Goal: Task Accomplishment & Management: Complete application form

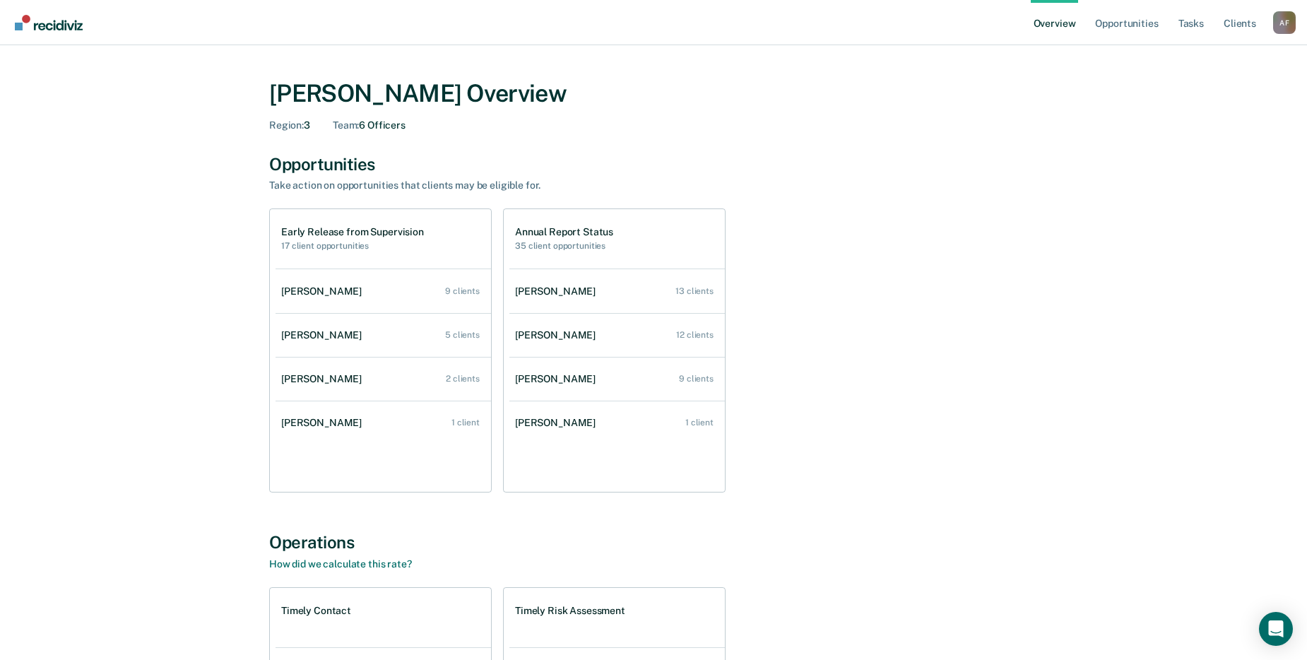
click at [457, 300] on link "[PERSON_NAME] 9 clients" at bounding box center [383, 291] width 215 height 40
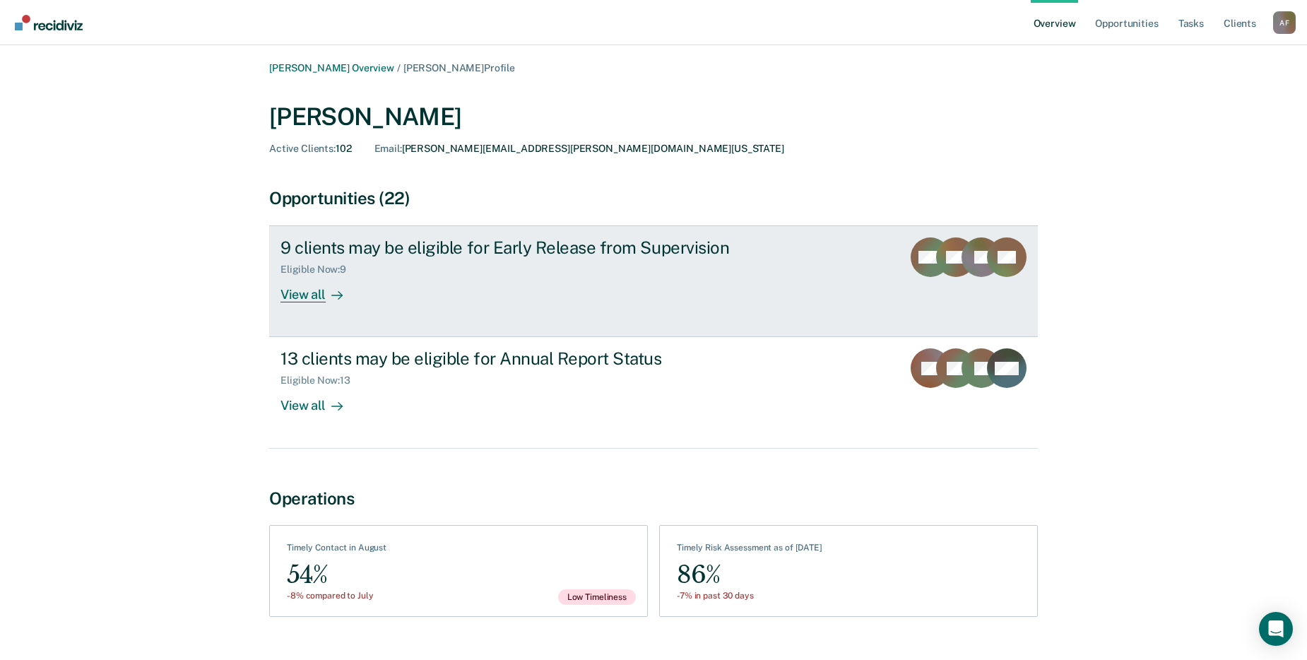
click at [484, 286] on div "9 clients may be eligible for Early Release from Supervision Eligible Now : 9 V…" at bounding box center [545, 269] width 530 height 65
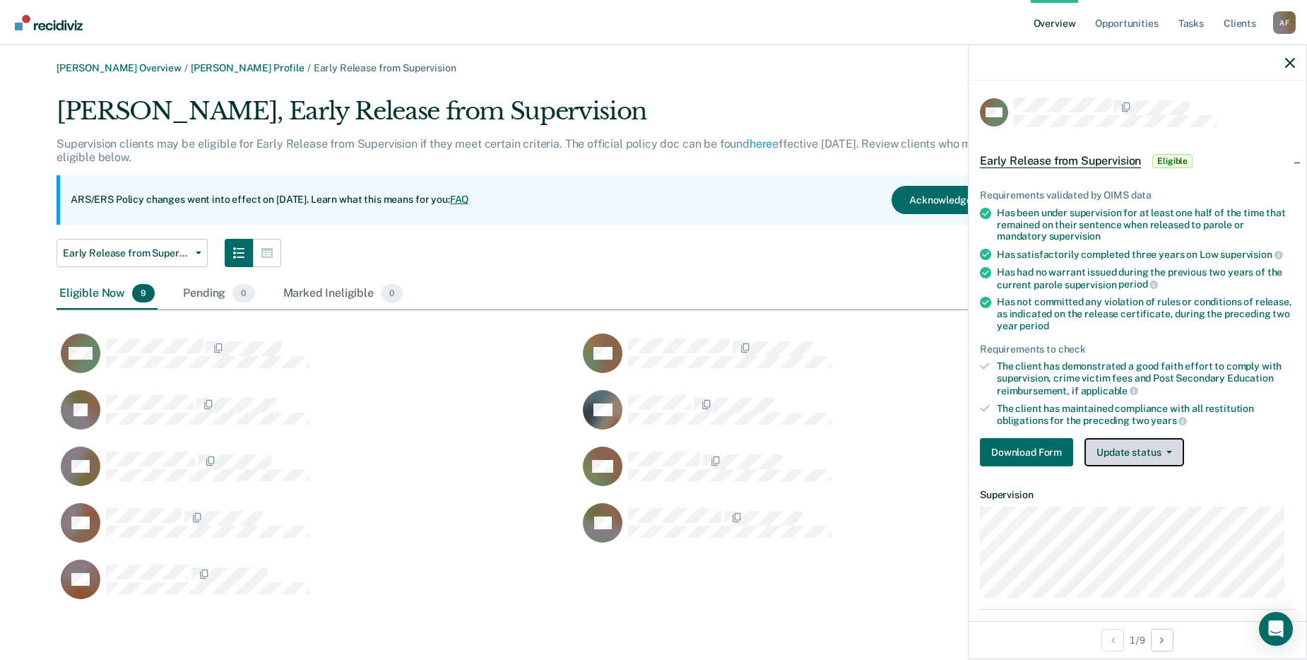
click at [1154, 446] on button "Update status" at bounding box center [1134, 452] width 100 height 28
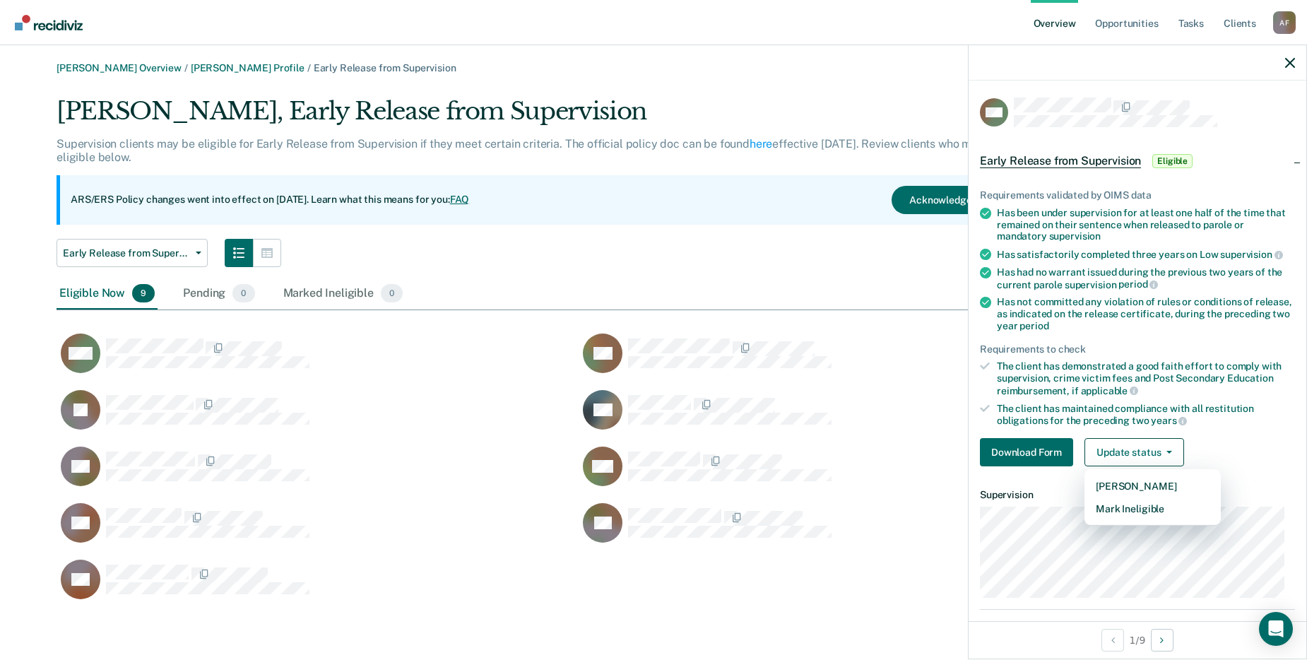
click at [1197, 333] on ul "Requirements validated by OIMS data Has been under supervision for at least one…" at bounding box center [1137, 307] width 315 height 237
click at [988, 304] on icon at bounding box center [985, 302] width 11 height 11
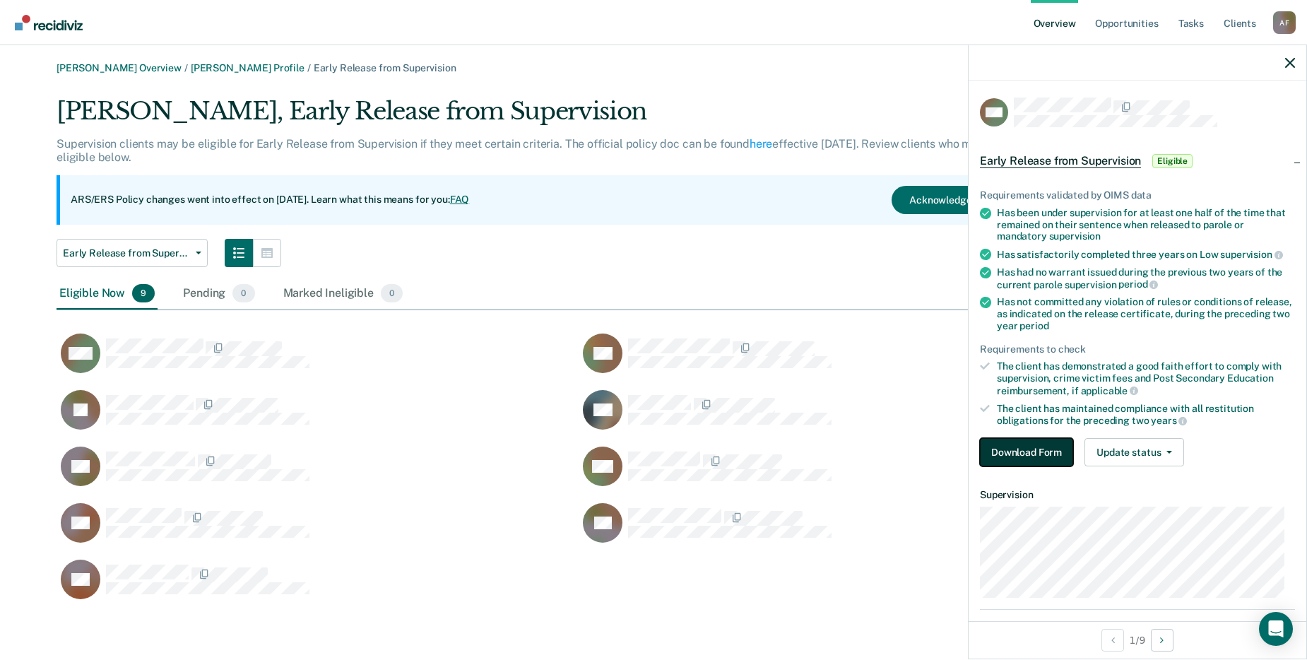
click at [1051, 456] on button "Download Form" at bounding box center [1026, 452] width 93 height 28
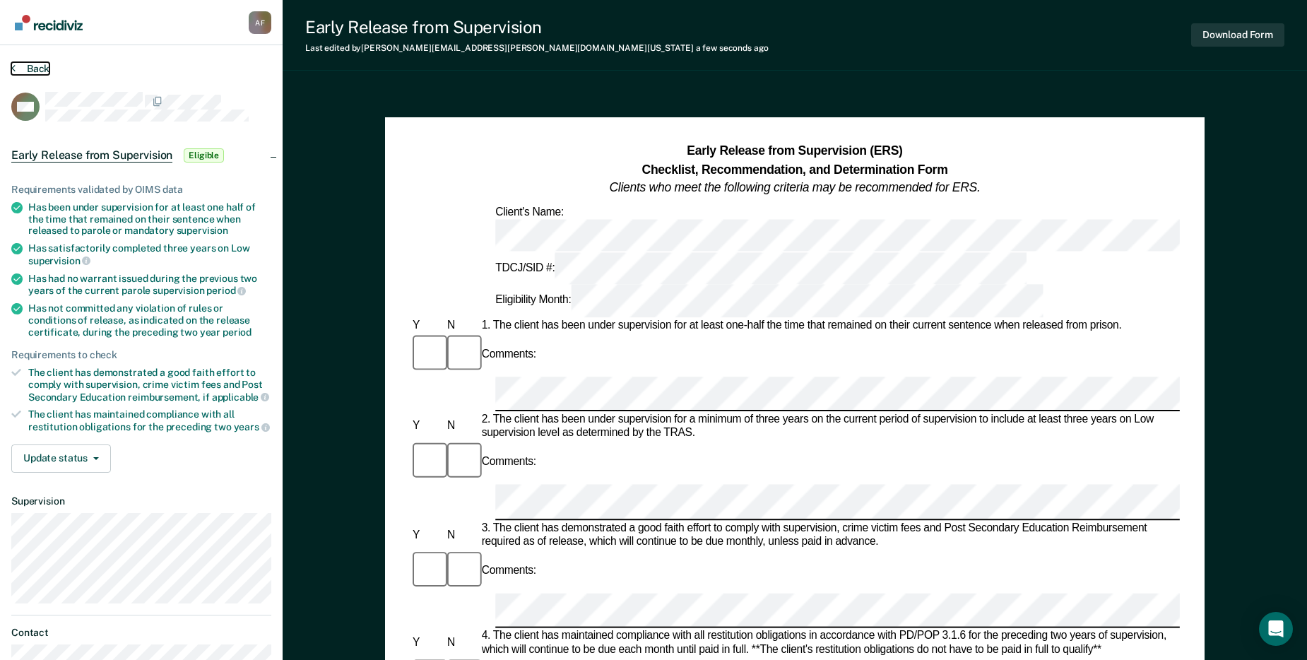
click at [28, 68] on button "Back" at bounding box center [30, 68] width 38 height 13
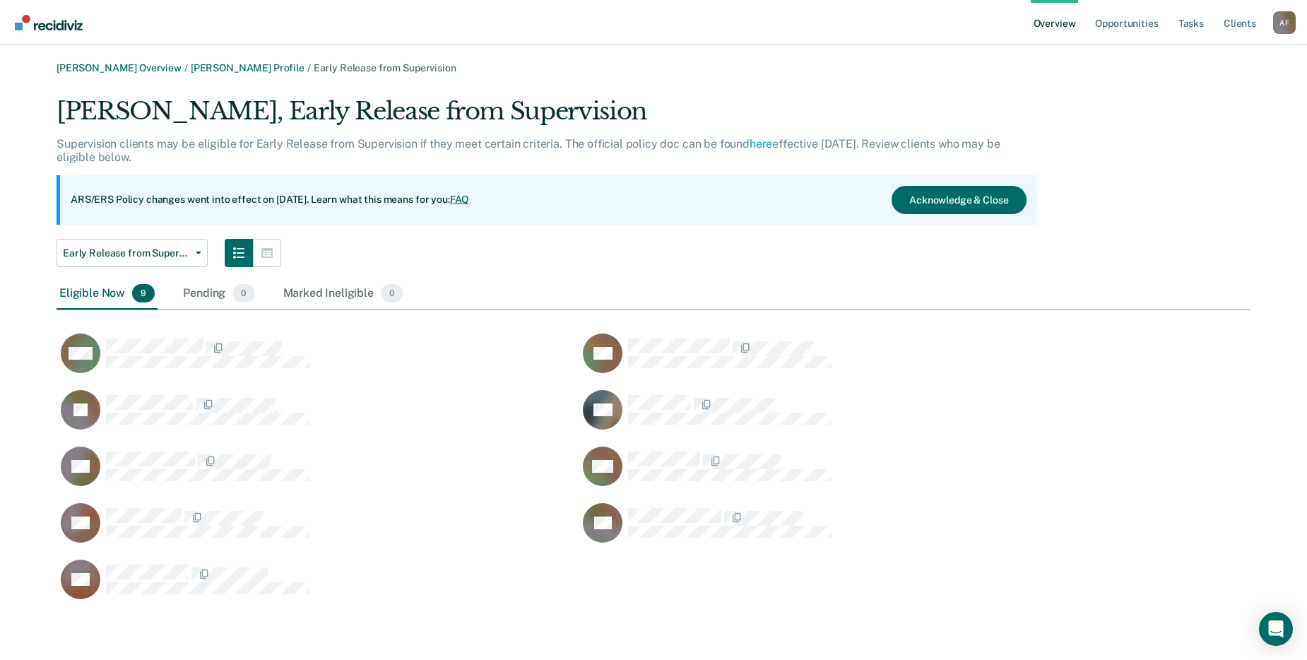
scroll to position [508, 1183]
